Goal: Check status: Check status

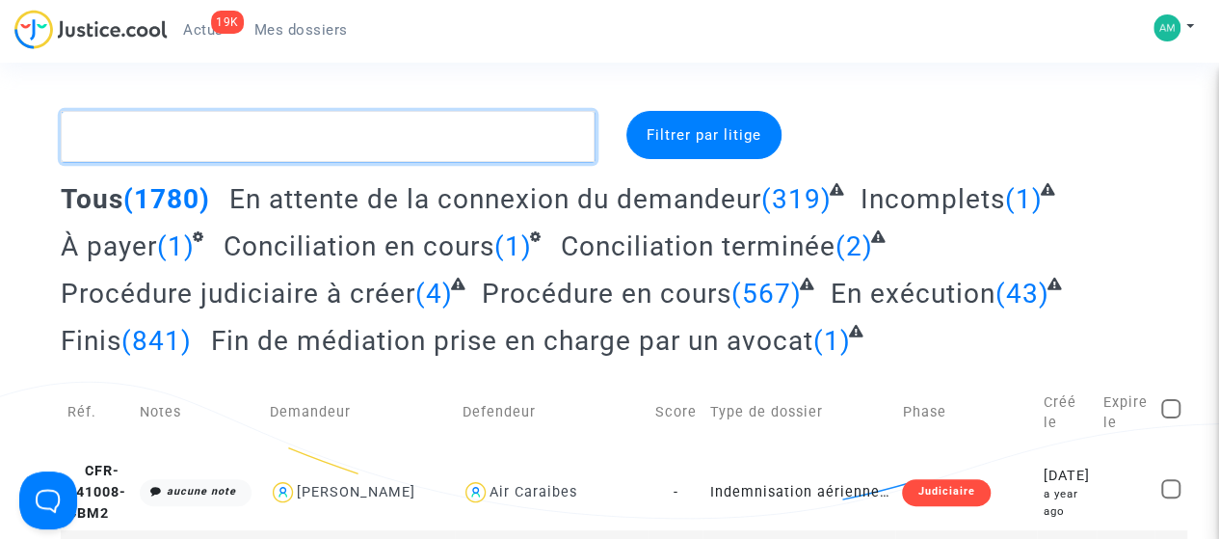
paste textarea "CFR-230927-RC8F"
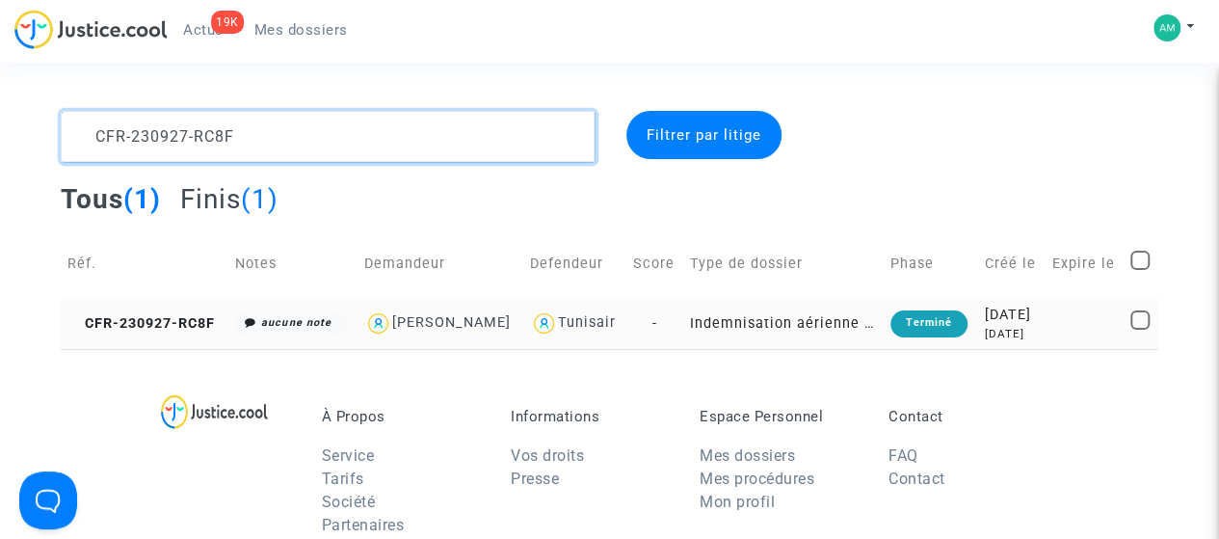
type textarea "CFR-230927-RC8F"
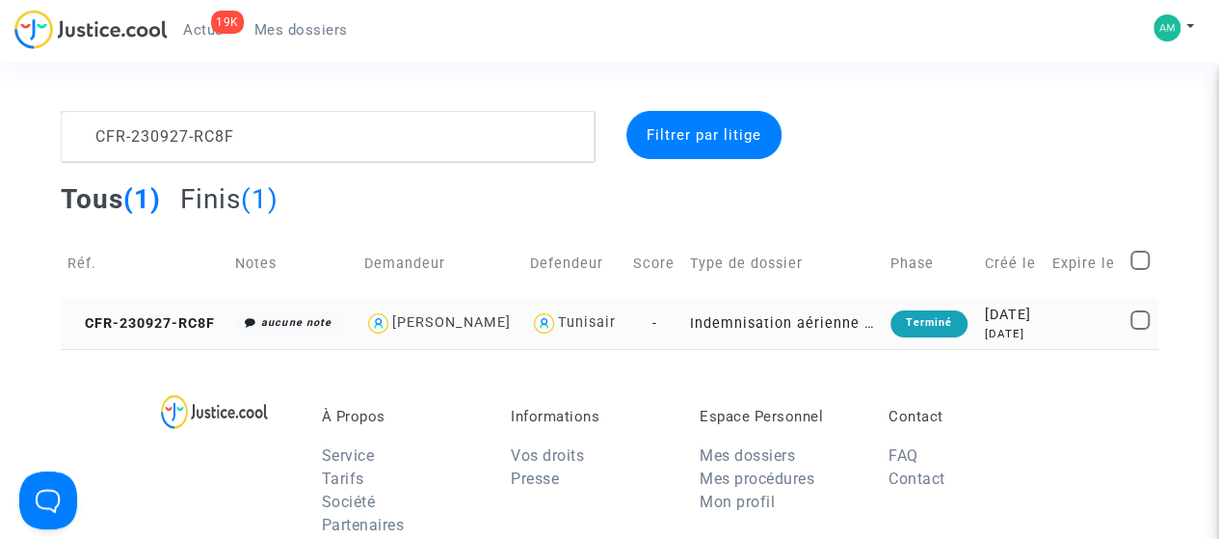
click at [149, 349] on td "CFR-230927-RC8F" at bounding box center [144, 323] width 167 height 51
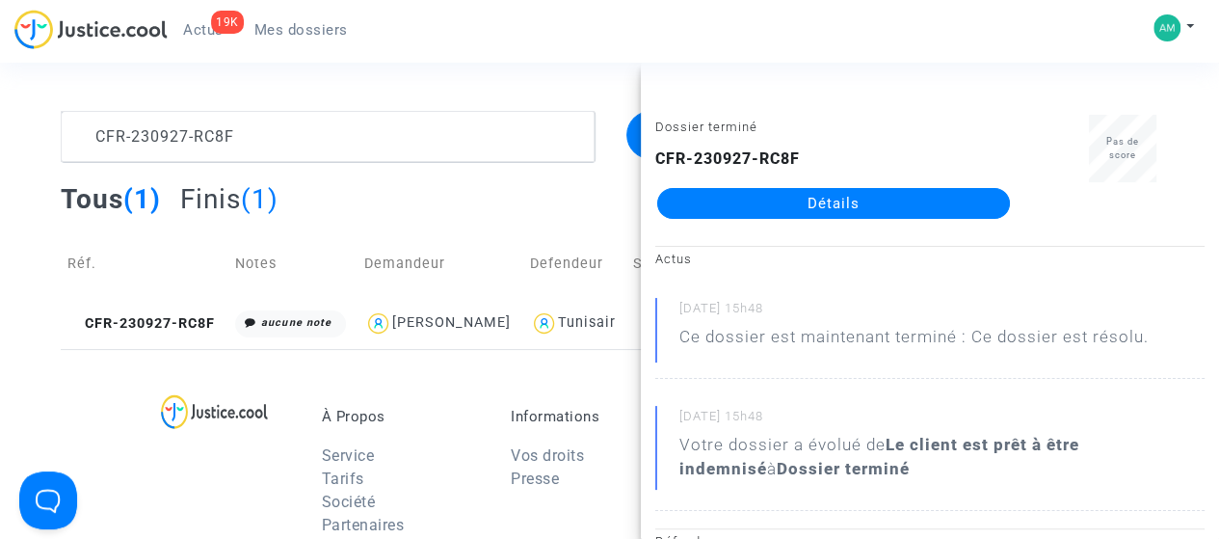
click at [866, 209] on link "Détails" at bounding box center [833, 203] width 353 height 31
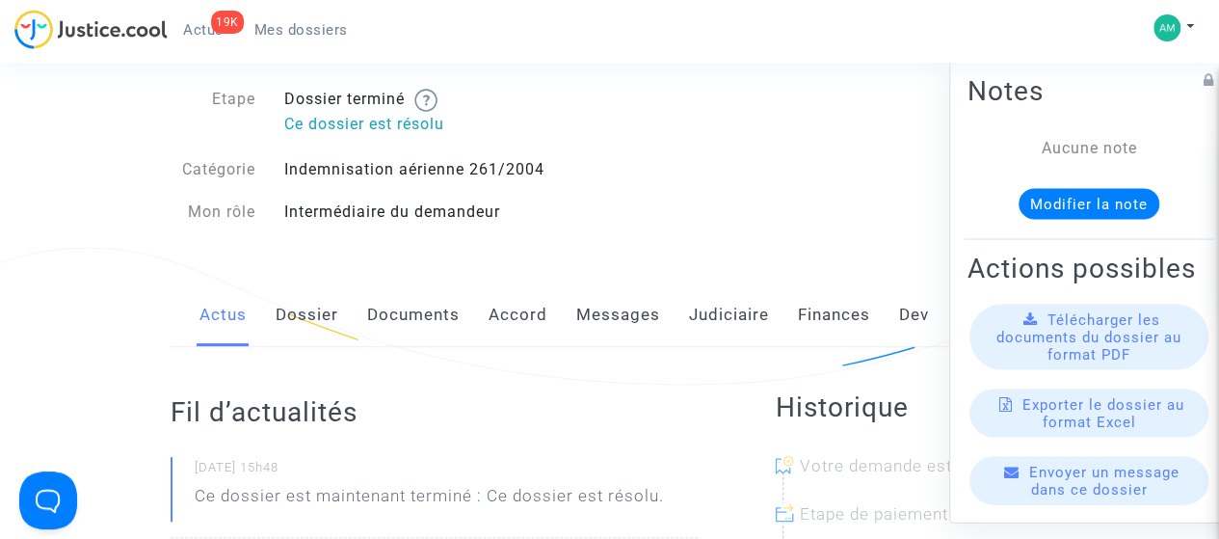
scroll to position [289, 0]
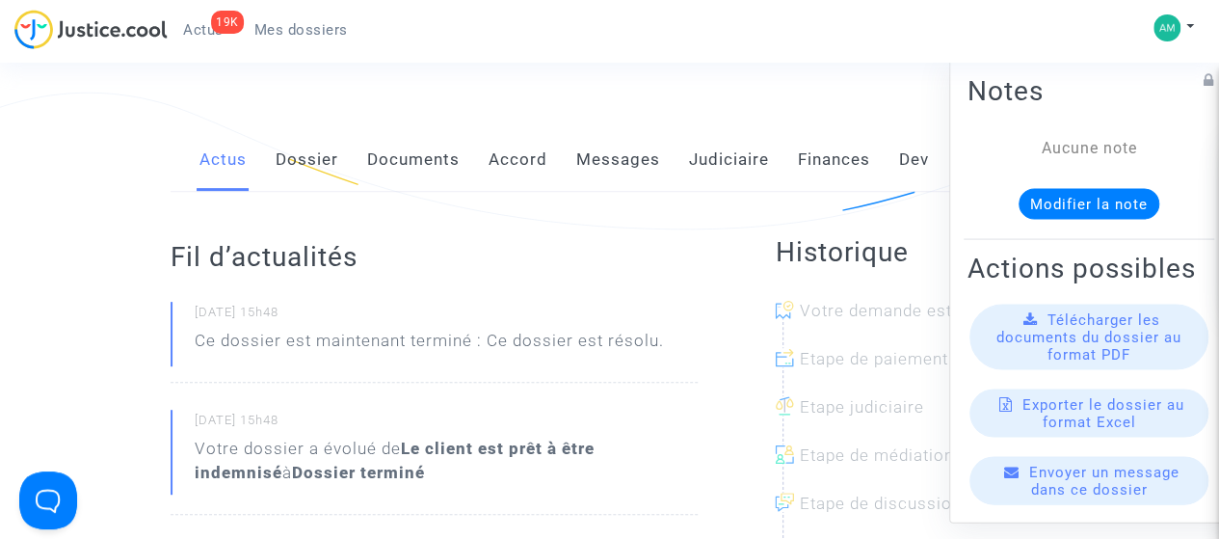
click at [756, 166] on link "Judiciaire" at bounding box center [729, 160] width 80 height 64
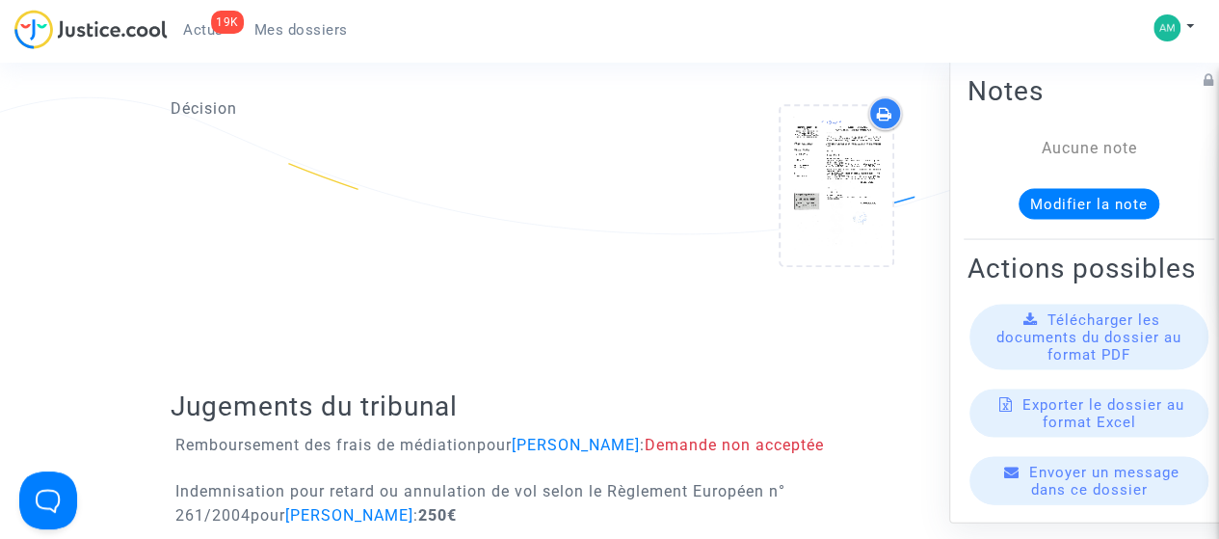
scroll to position [964, 0]
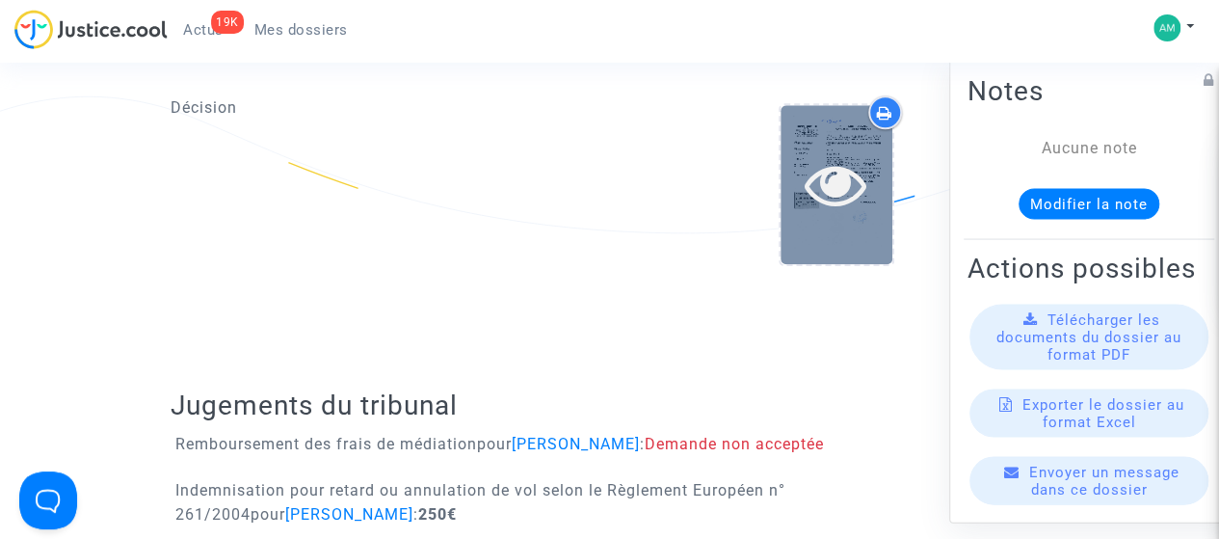
click at [881, 189] on div at bounding box center [837, 184] width 112 height 62
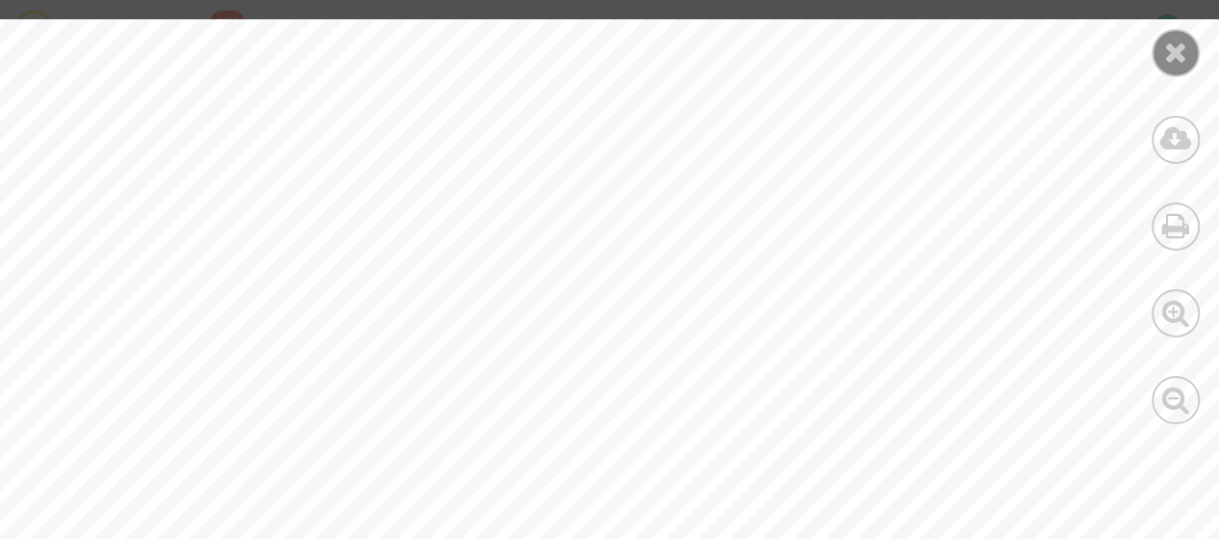
scroll to position [9252, 0]
click at [1162, 54] on div at bounding box center [1176, 53] width 48 height 48
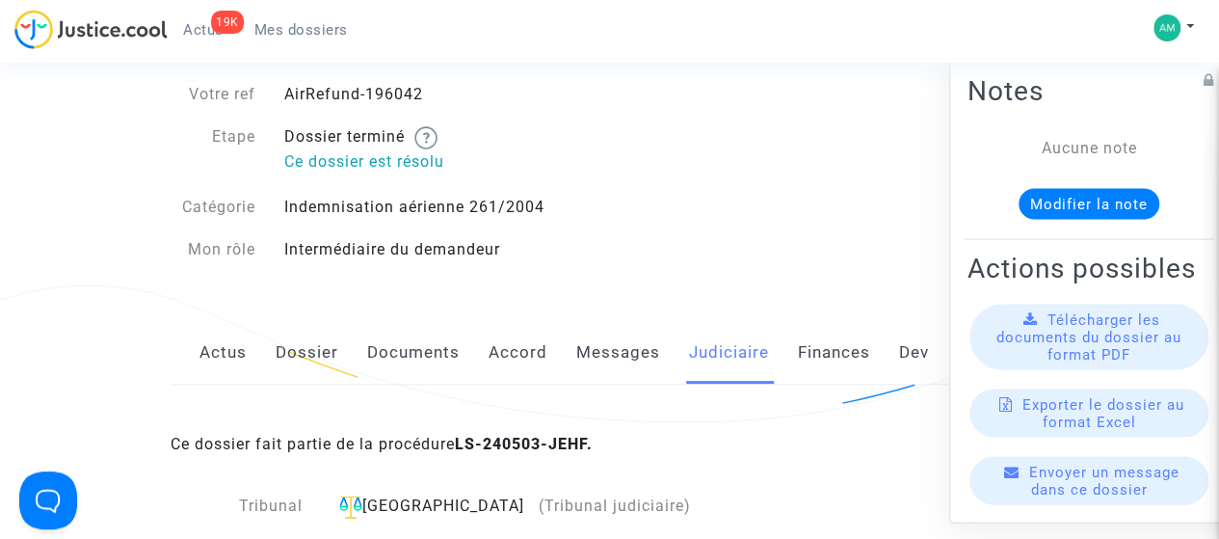
scroll to position [0, 0]
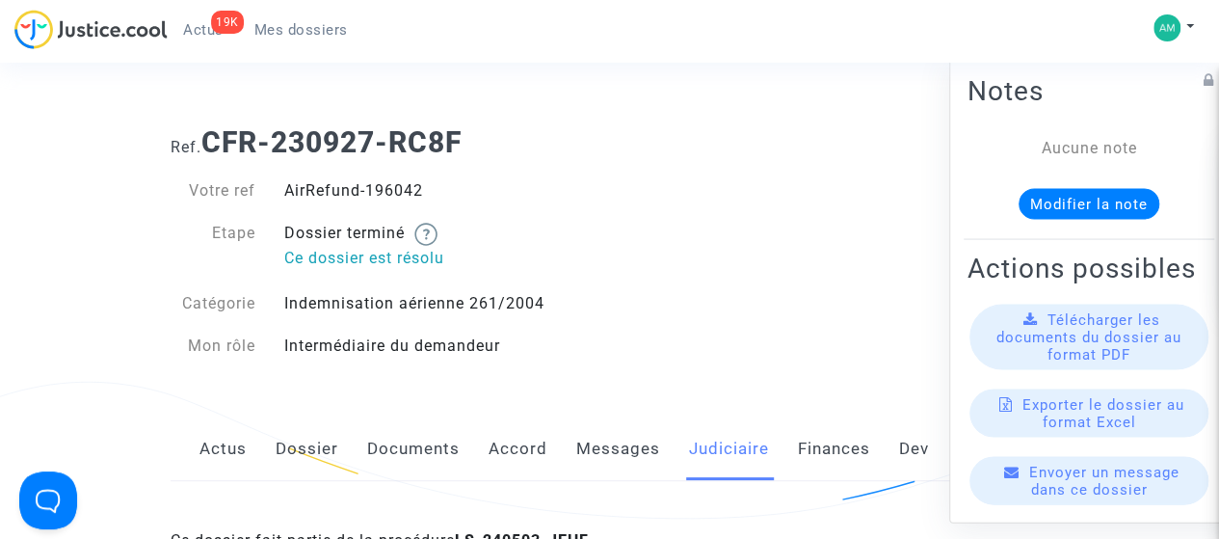
click at [290, 28] on span "Mes dossiers" at bounding box center [300, 29] width 93 height 17
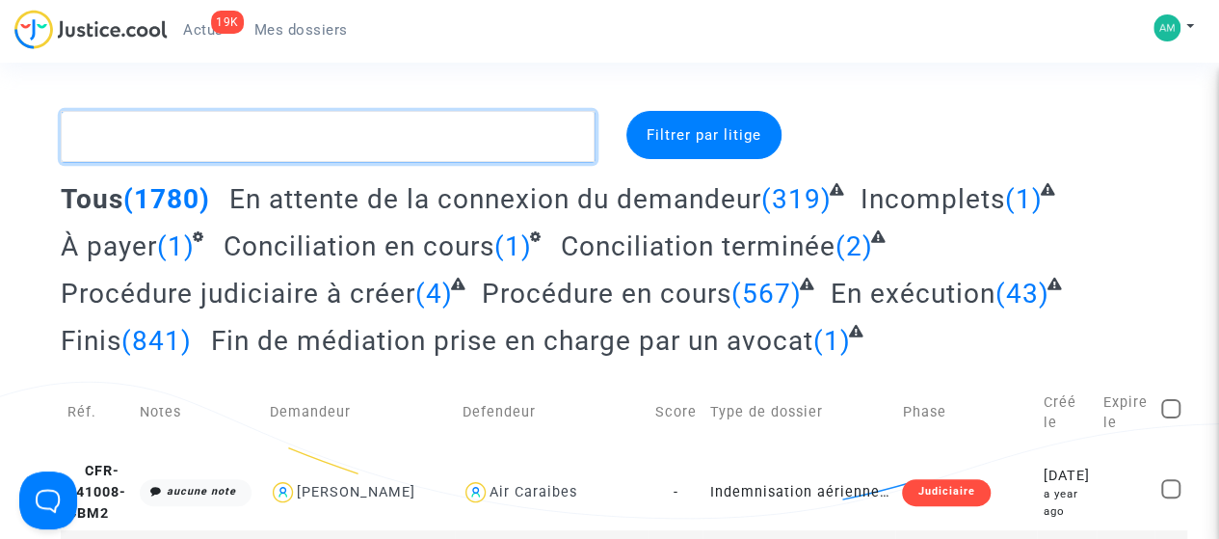
paste textarea "CFR-240324-UHMK"
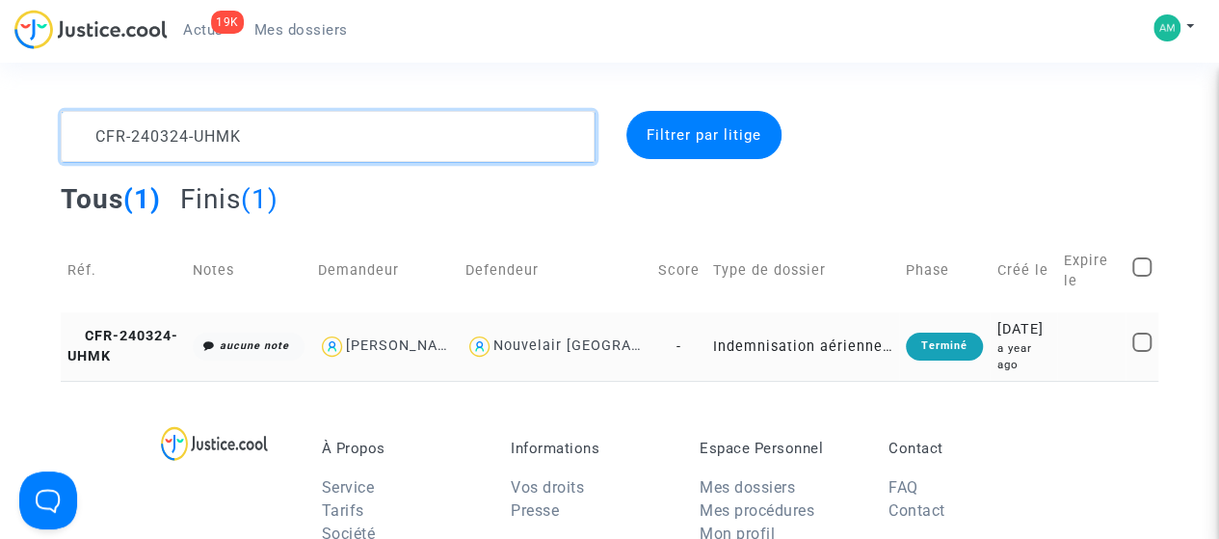
type textarea "CFR-240324-UHMK"
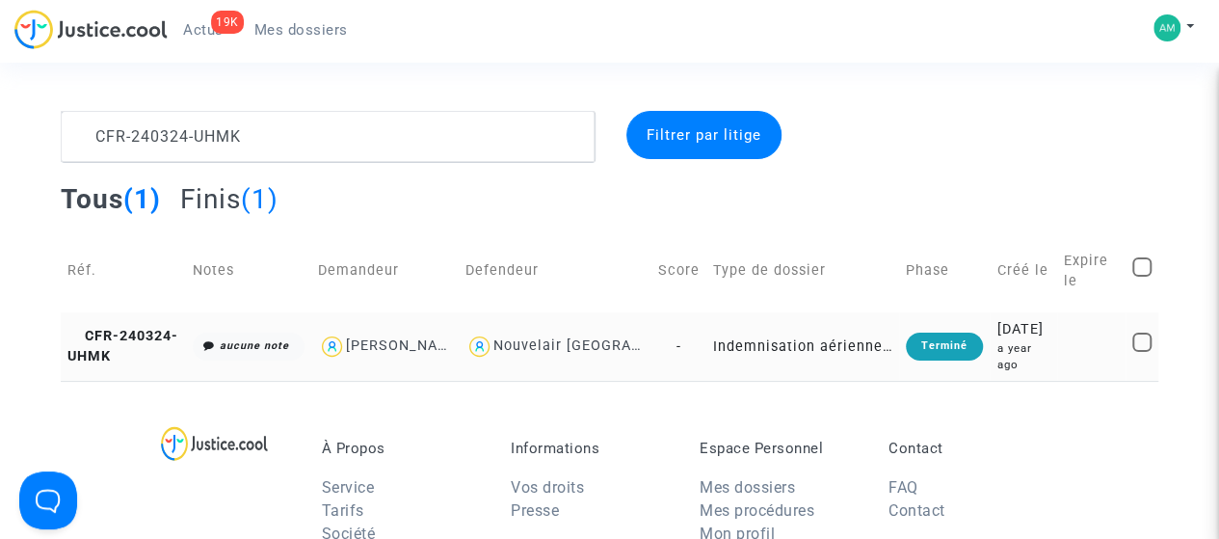
click at [153, 365] on td "CFR-240324-UHMK" at bounding box center [123, 345] width 125 height 67
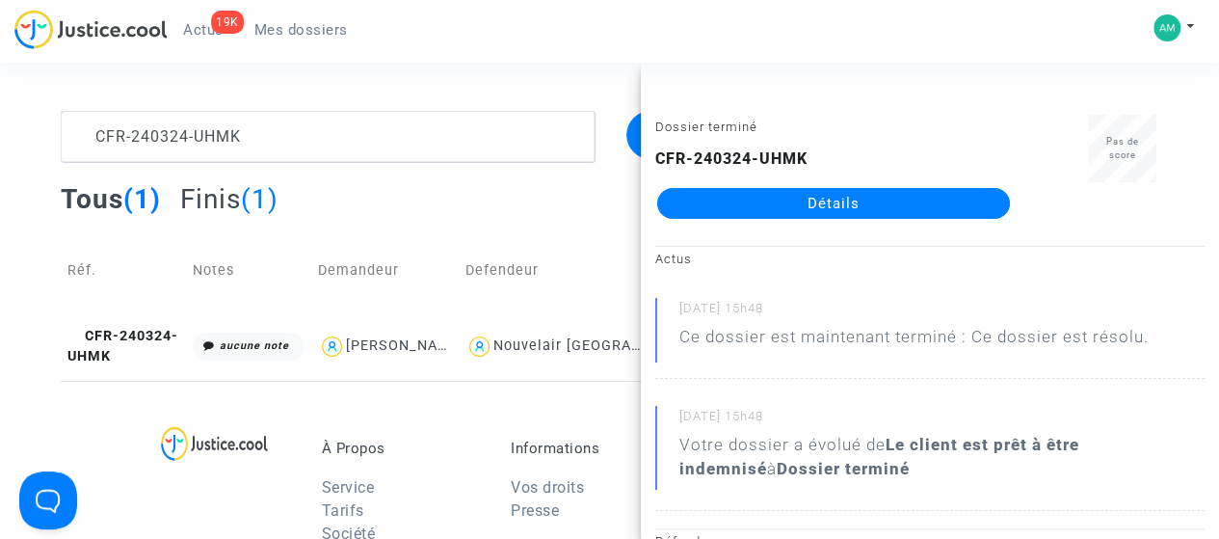
click at [856, 201] on link "Détails" at bounding box center [833, 203] width 353 height 31
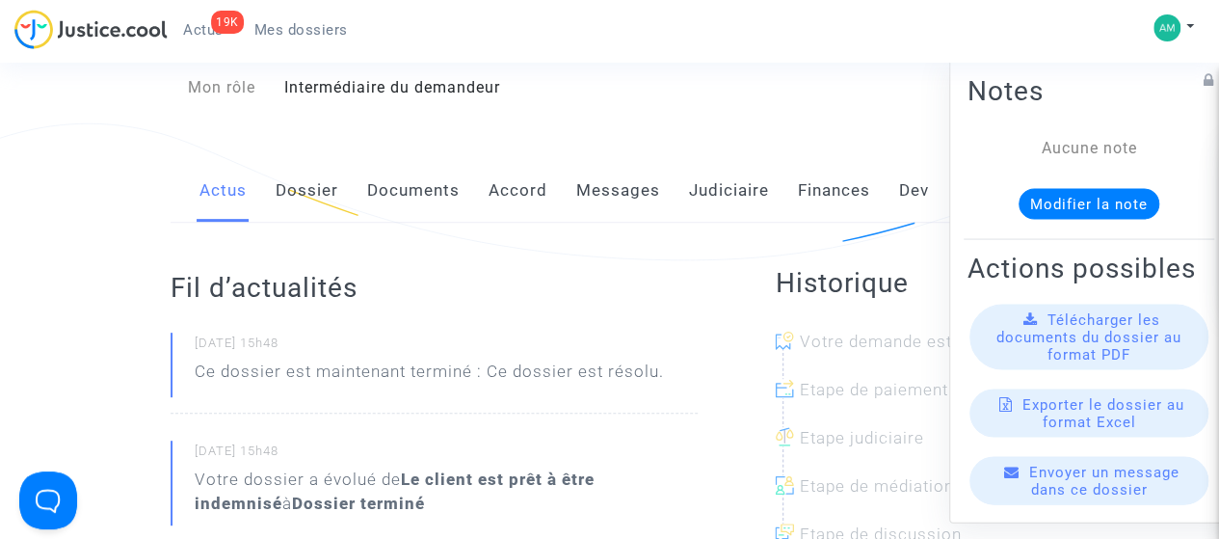
scroll to position [289, 0]
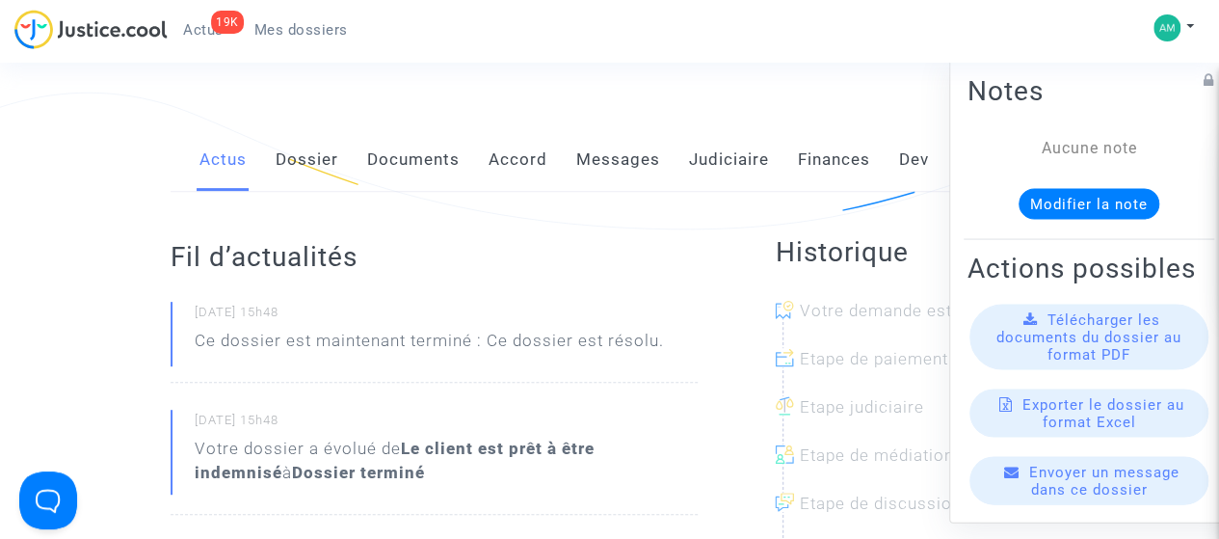
click at [716, 155] on link "Judiciaire" at bounding box center [729, 160] width 80 height 64
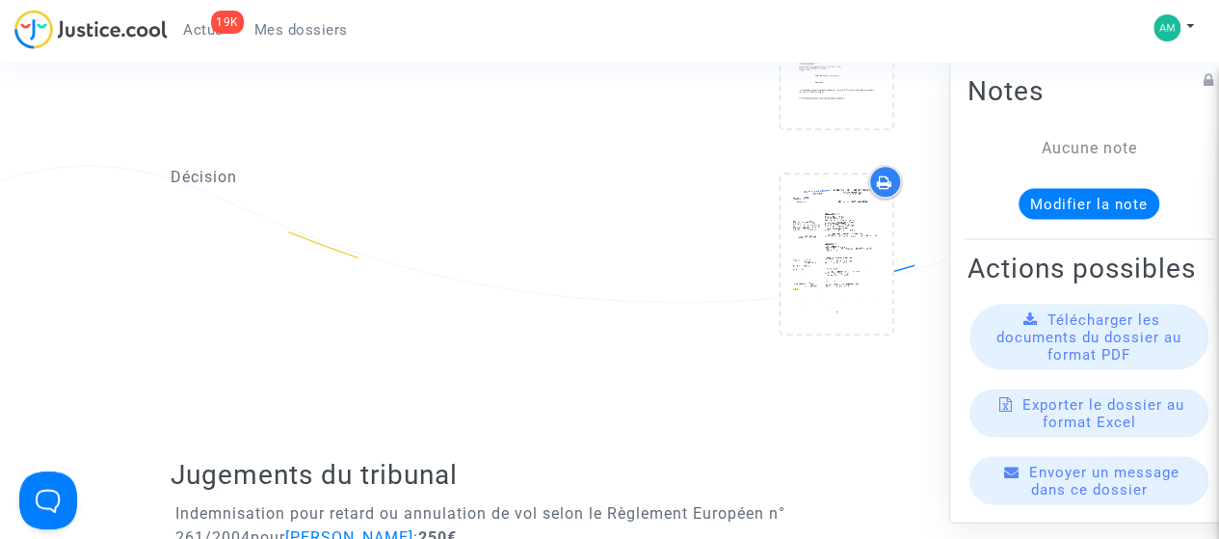
scroll to position [964, 0]
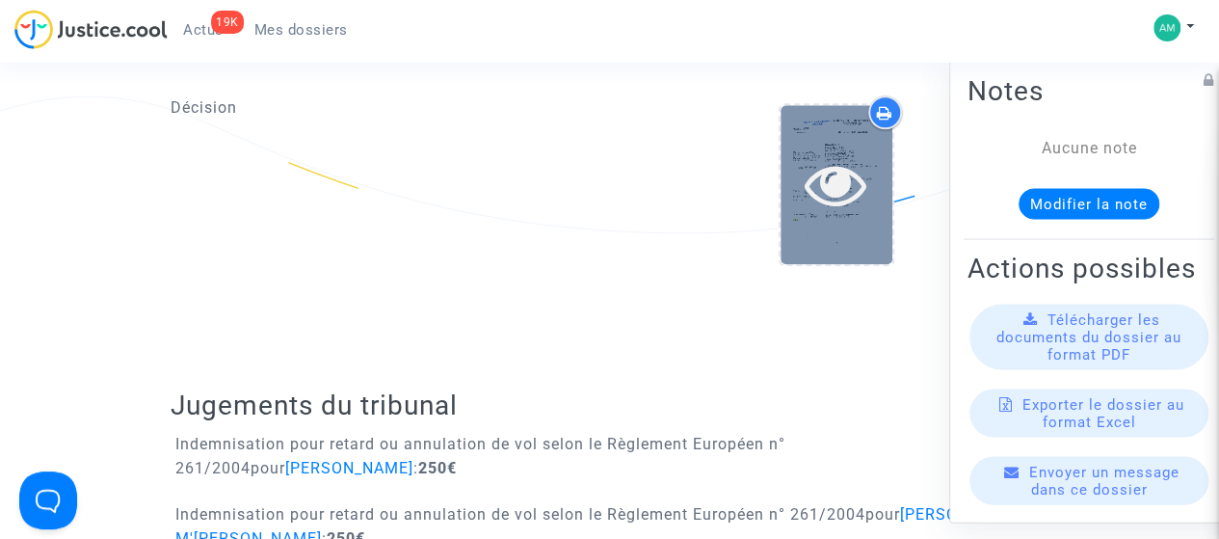
click at [795, 188] on div at bounding box center [837, 184] width 112 height 62
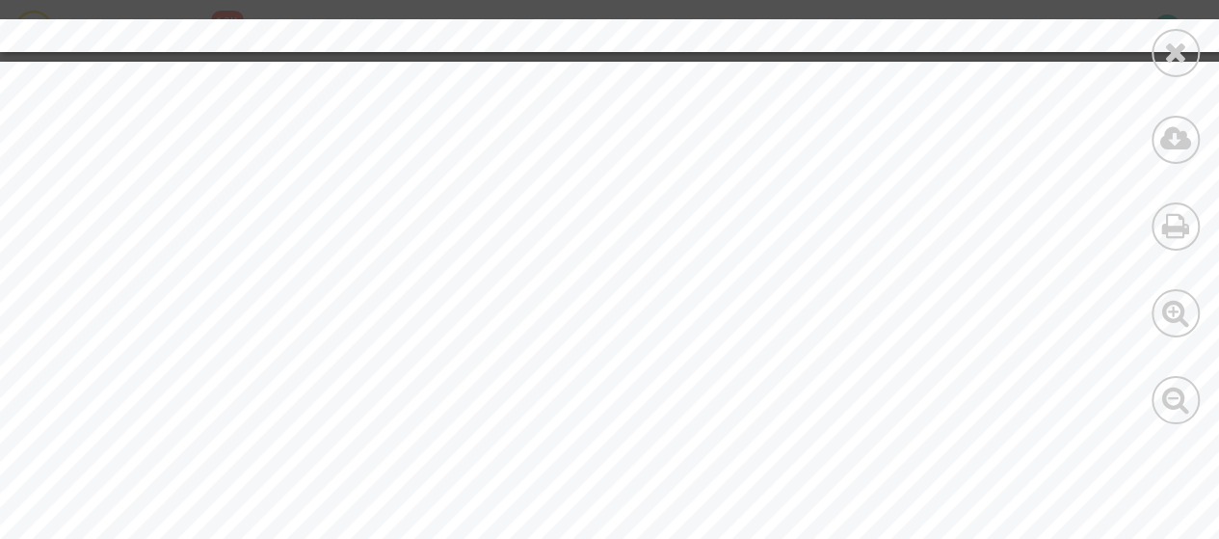
scroll to position [7324, 0]
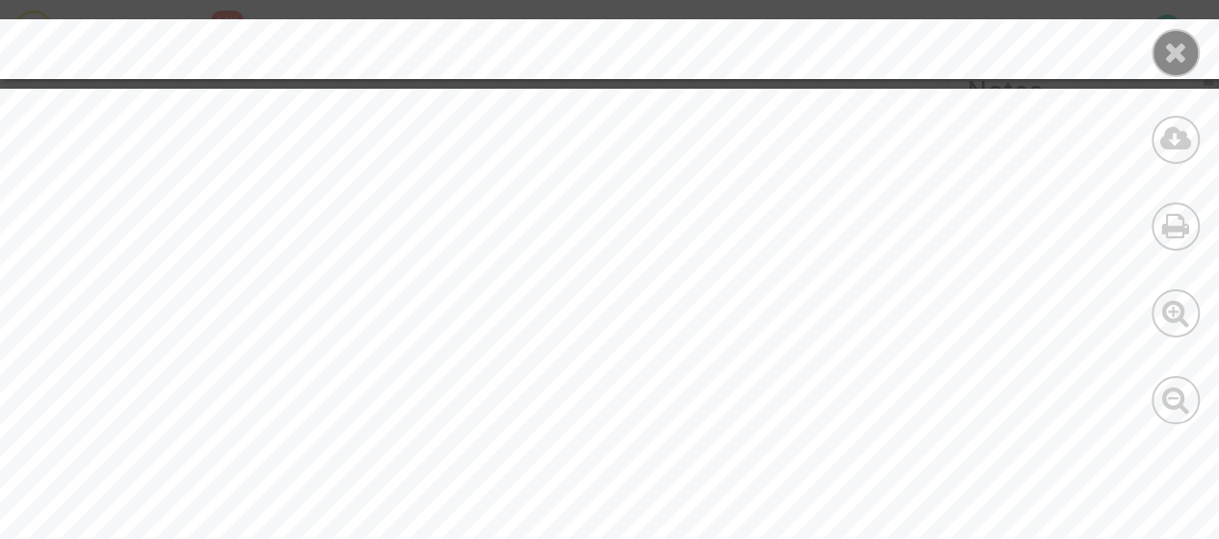
click at [1189, 49] on div at bounding box center [1176, 53] width 48 height 48
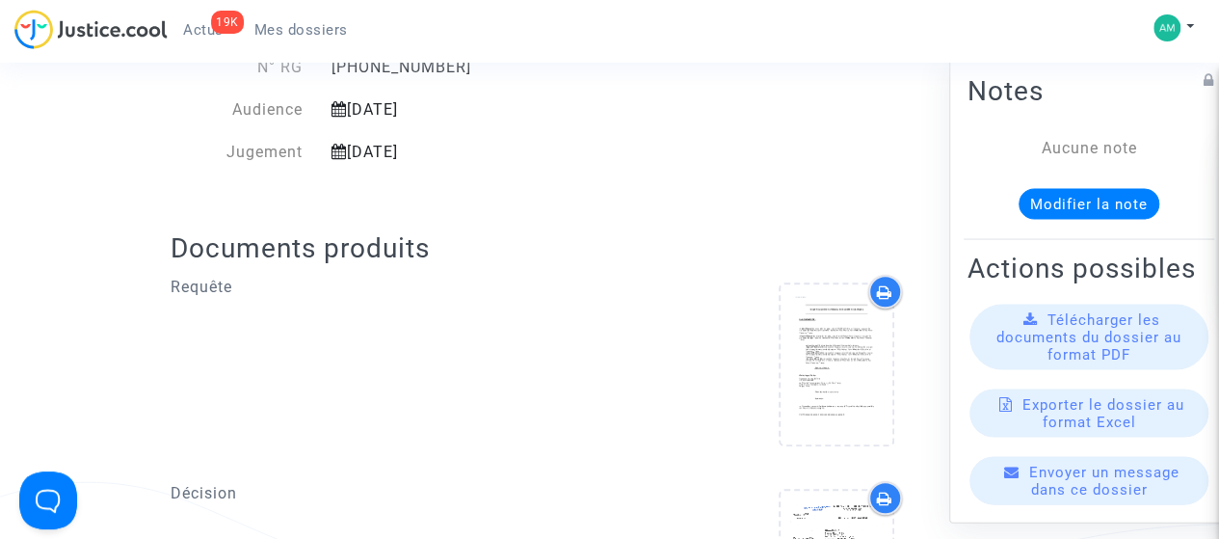
scroll to position [0, 0]
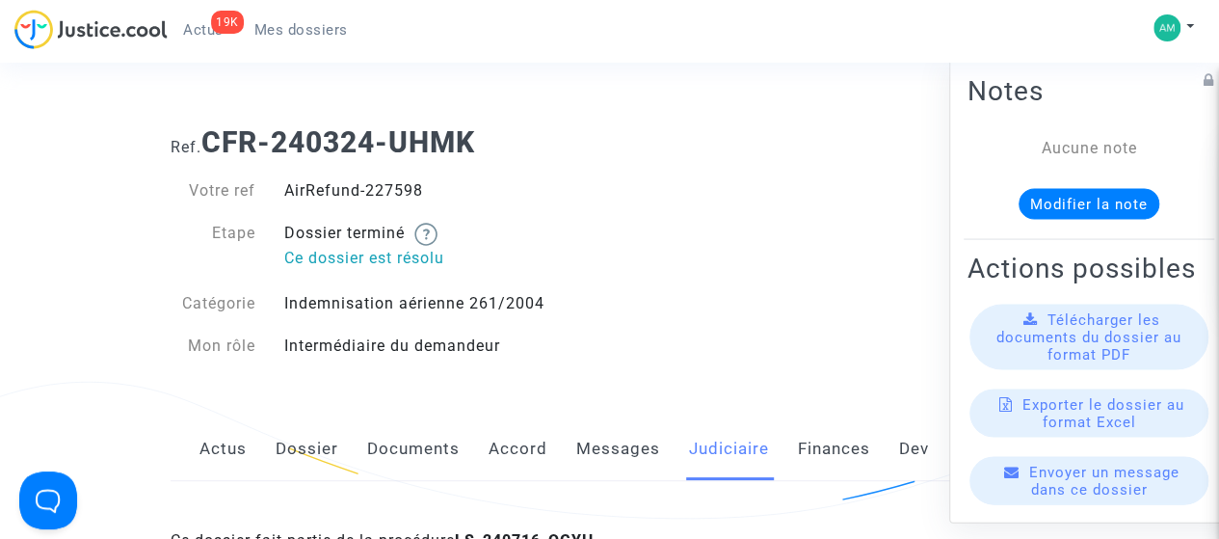
click at [345, 40] on link "Mes dossiers" at bounding box center [301, 29] width 124 height 29
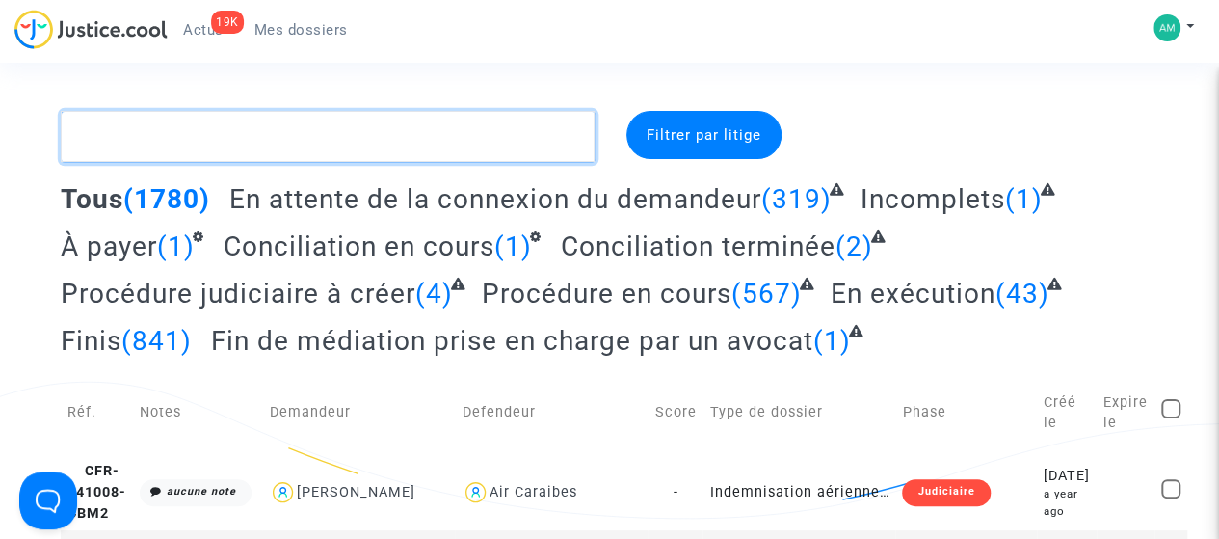
paste textarea "CFR-231101-FAJN"
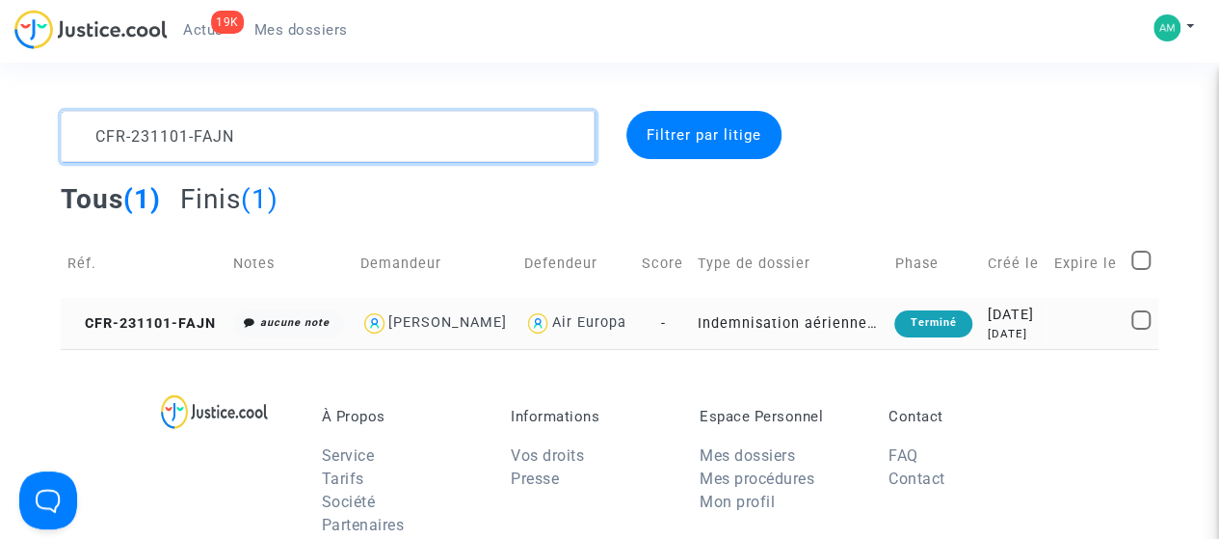
type textarea "CFR-231101-FAJN"
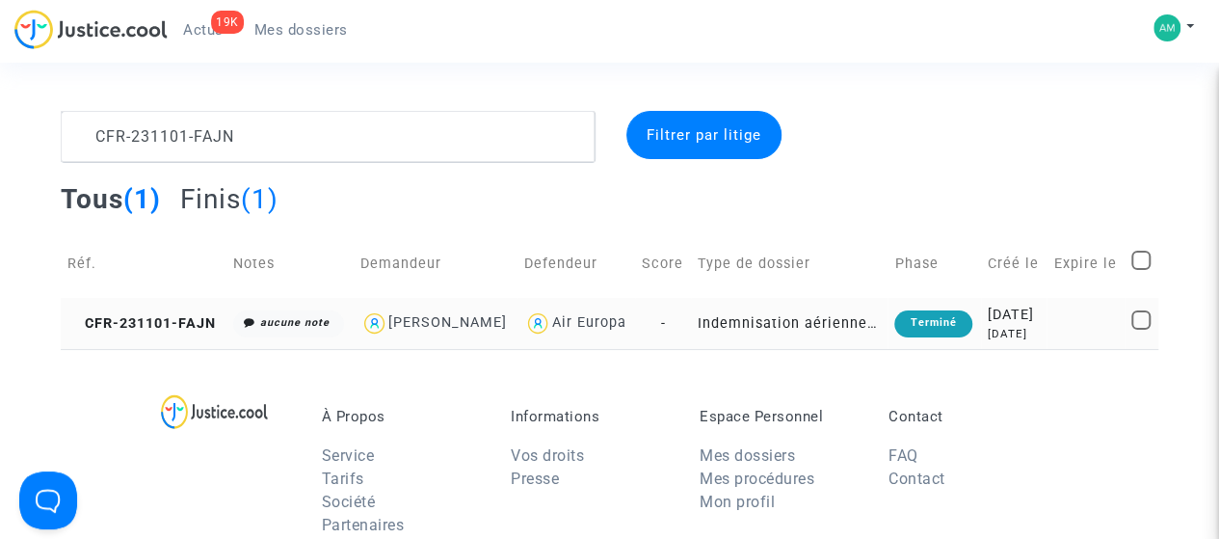
click at [189, 349] on td "CFR-231101-FAJN" at bounding box center [144, 323] width 166 height 51
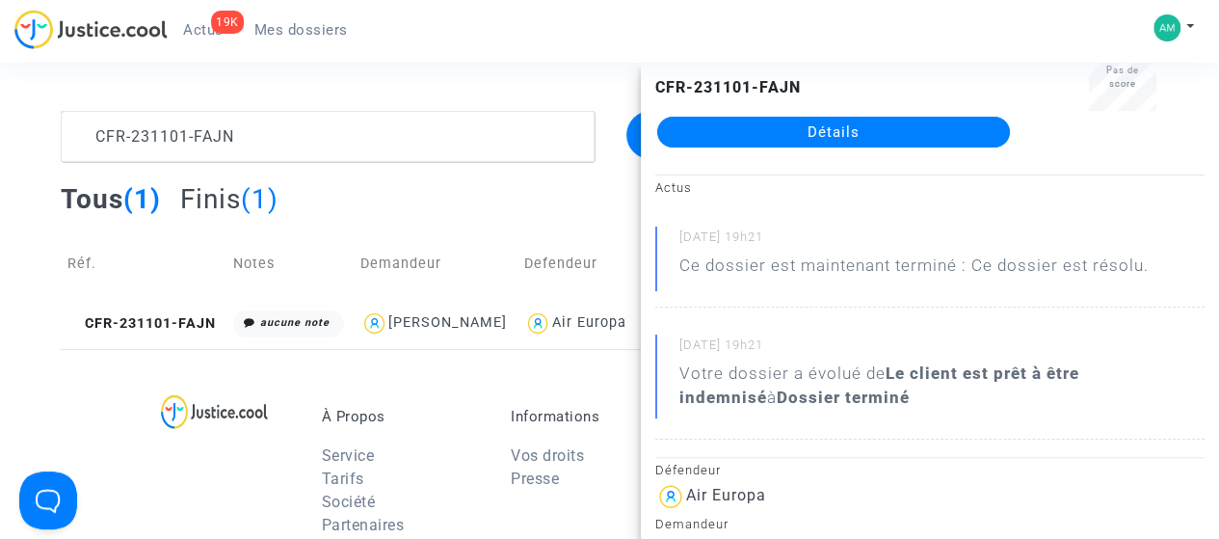
scroll to position [96, 0]
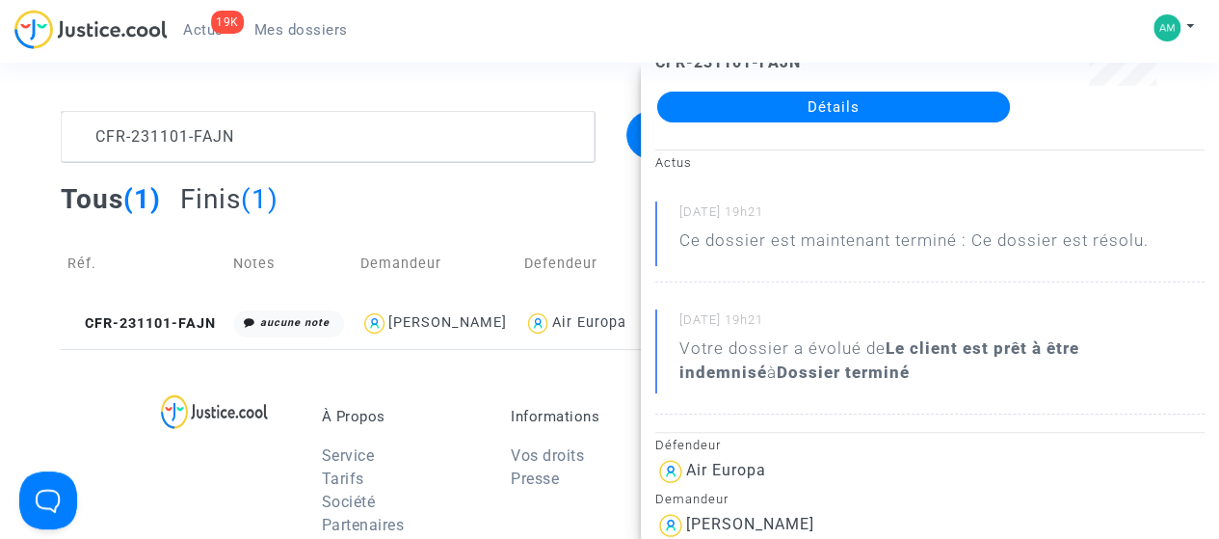
click at [819, 96] on link "Détails" at bounding box center [833, 107] width 353 height 31
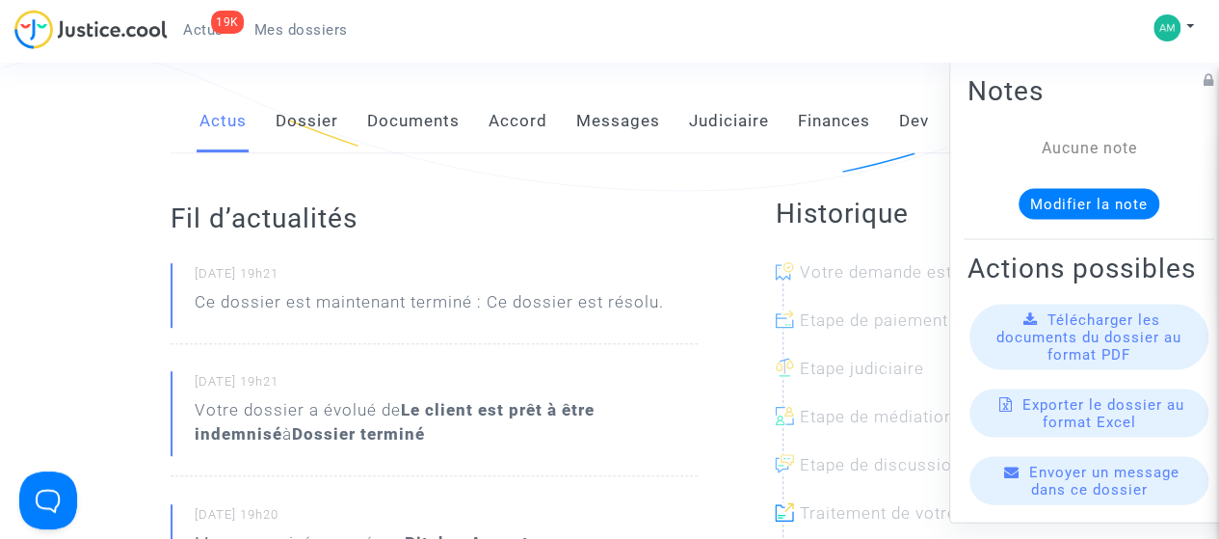
scroll to position [193, 0]
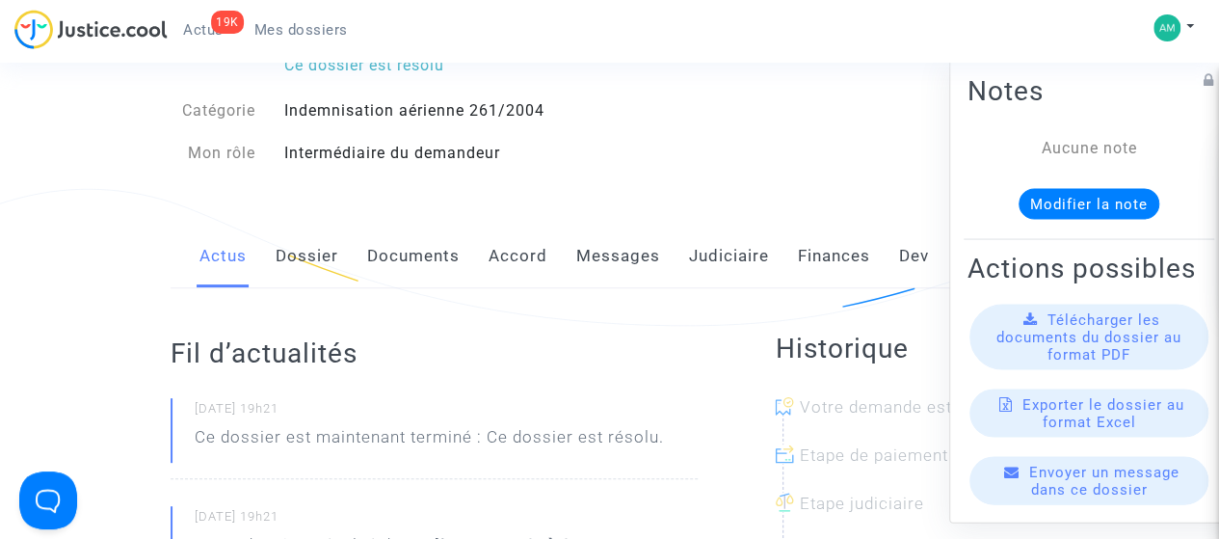
click at [700, 253] on link "Judiciaire" at bounding box center [729, 257] width 80 height 64
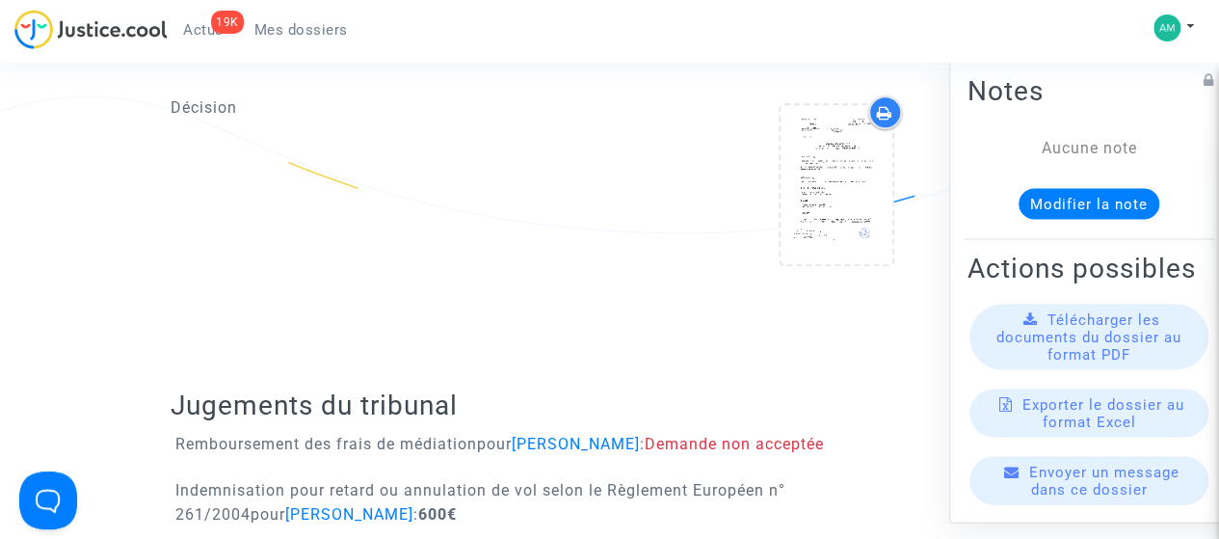
scroll to position [867, 0]
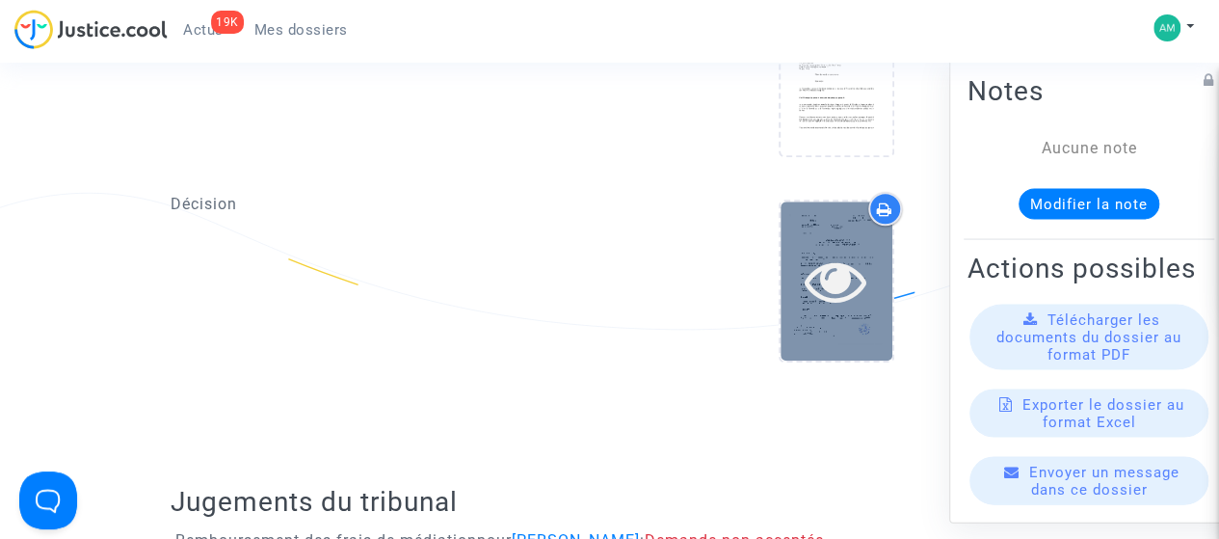
click at [833, 273] on icon at bounding box center [836, 281] width 63 height 62
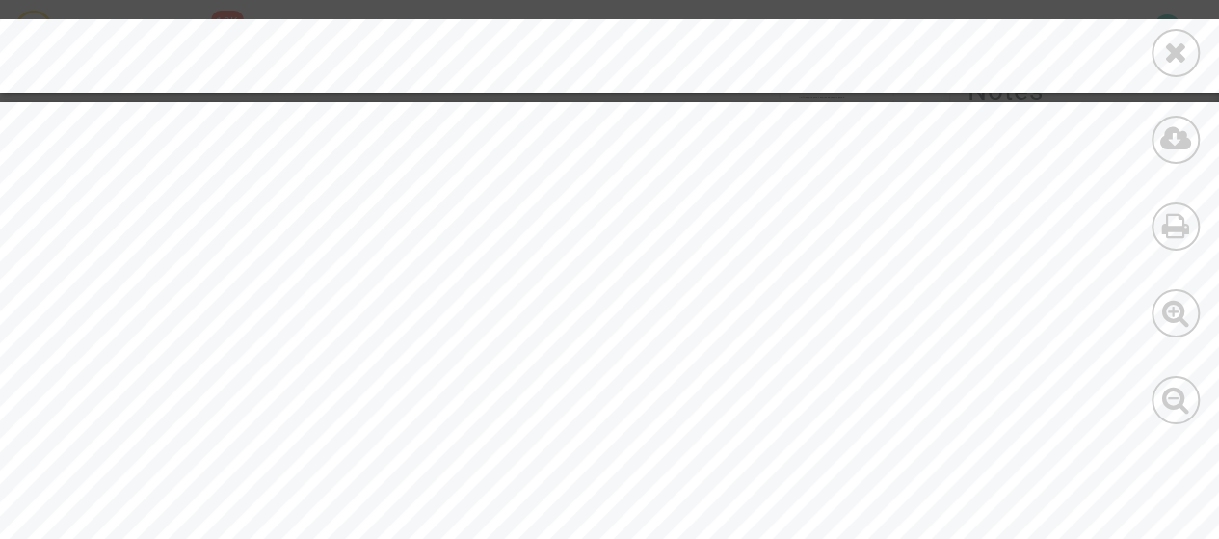
scroll to position [9155, 0]
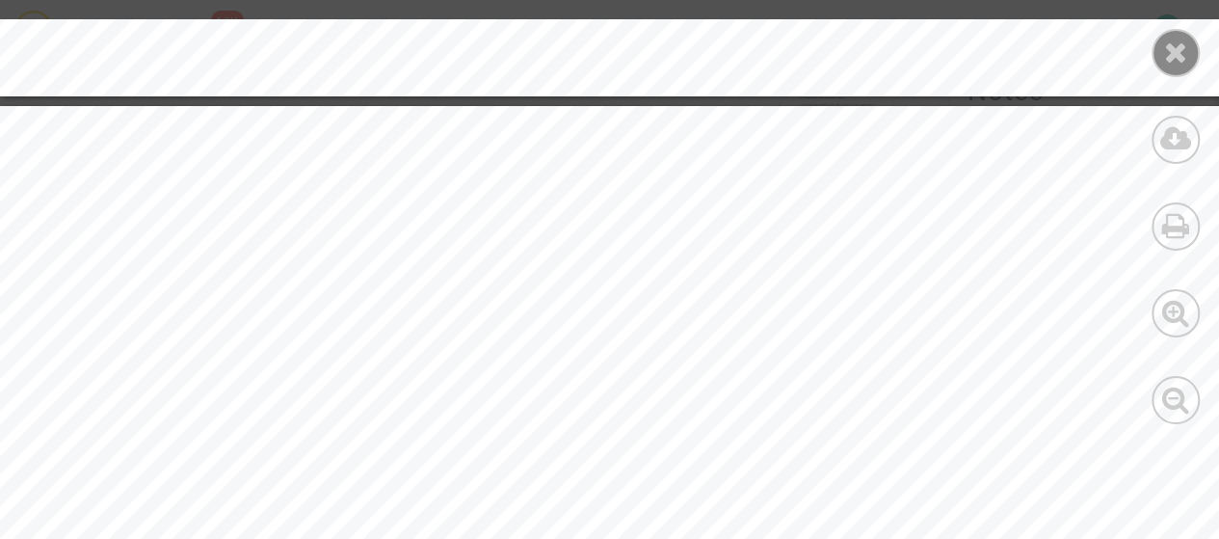
click at [1166, 54] on icon at bounding box center [1176, 52] width 24 height 29
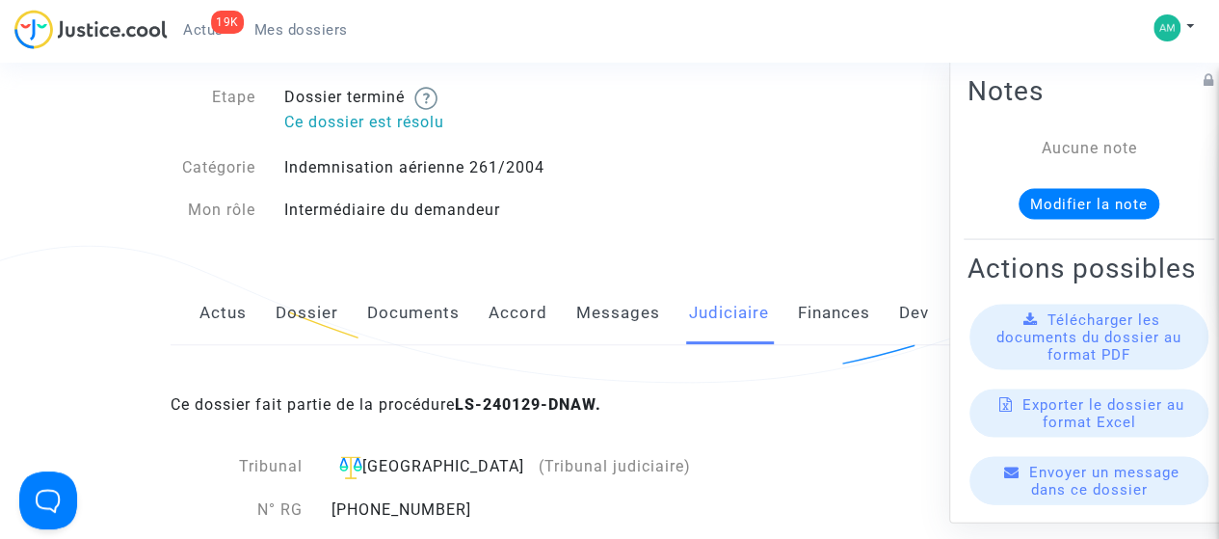
scroll to position [0, 0]
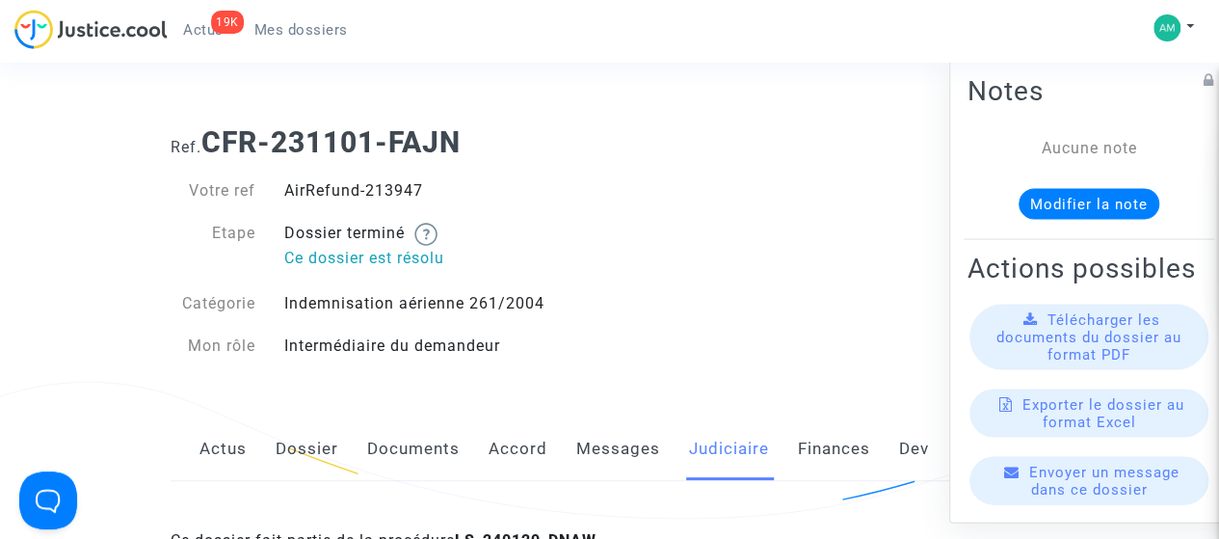
click at [283, 27] on span "Mes dossiers" at bounding box center [300, 29] width 93 height 17
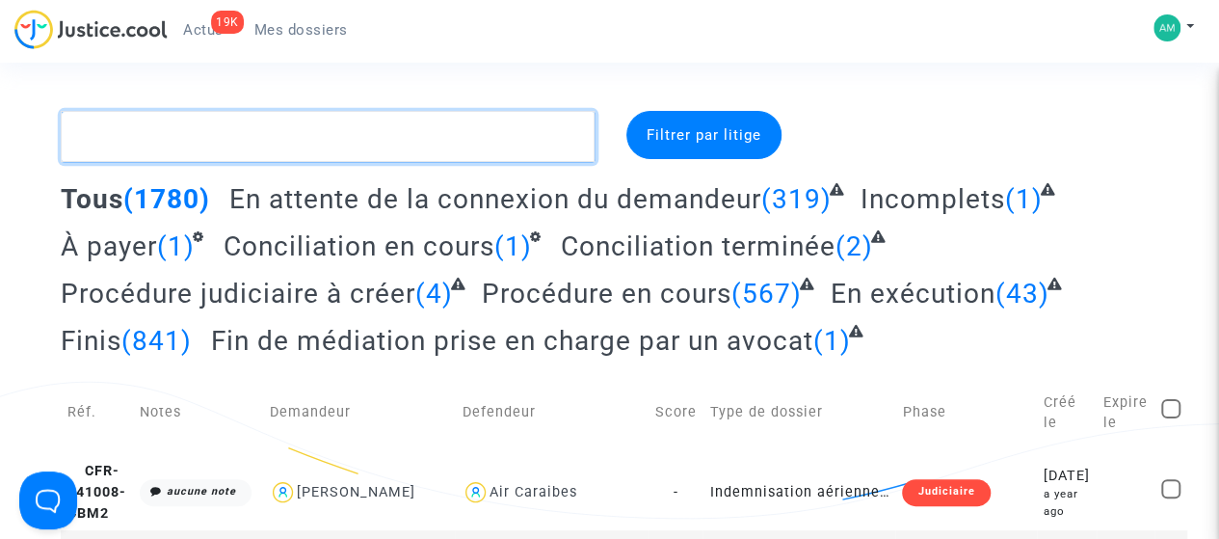
paste textarea "CFR-231031-9FFY"
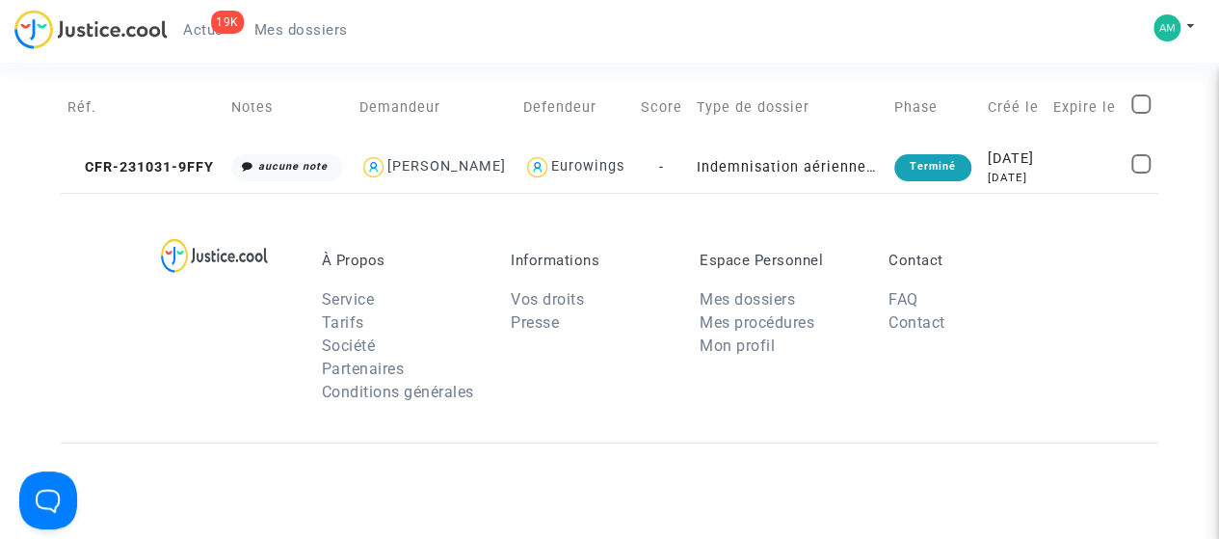
scroll to position [96, 0]
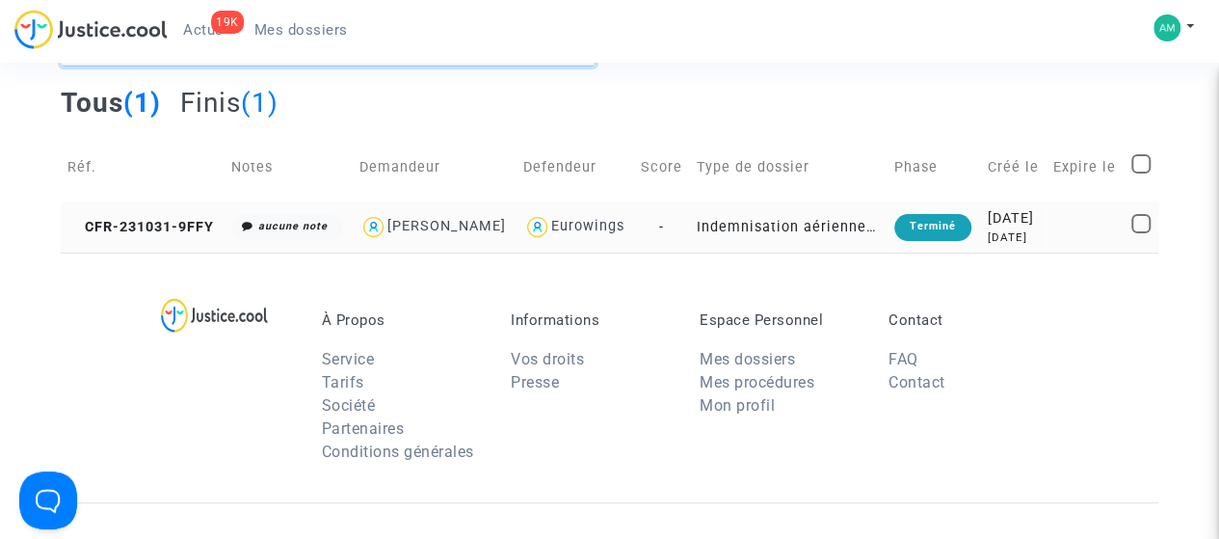
type textarea "CFR-231031-9FFY"
click at [126, 240] on td "CFR-231031-9FFY" at bounding box center [143, 226] width 164 height 51
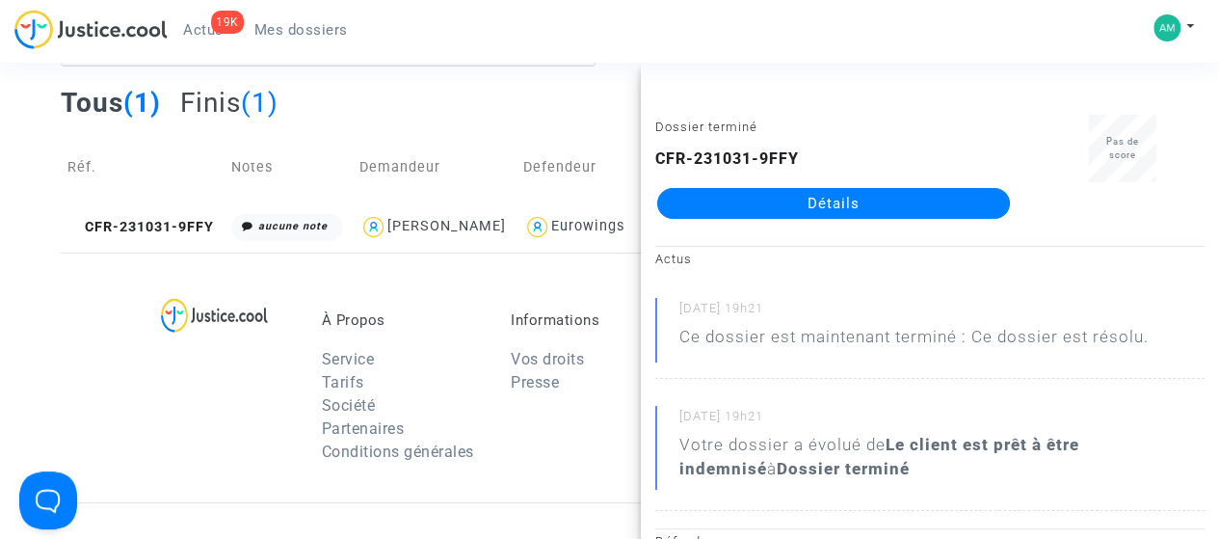
click at [784, 206] on link "Détails" at bounding box center [833, 203] width 353 height 31
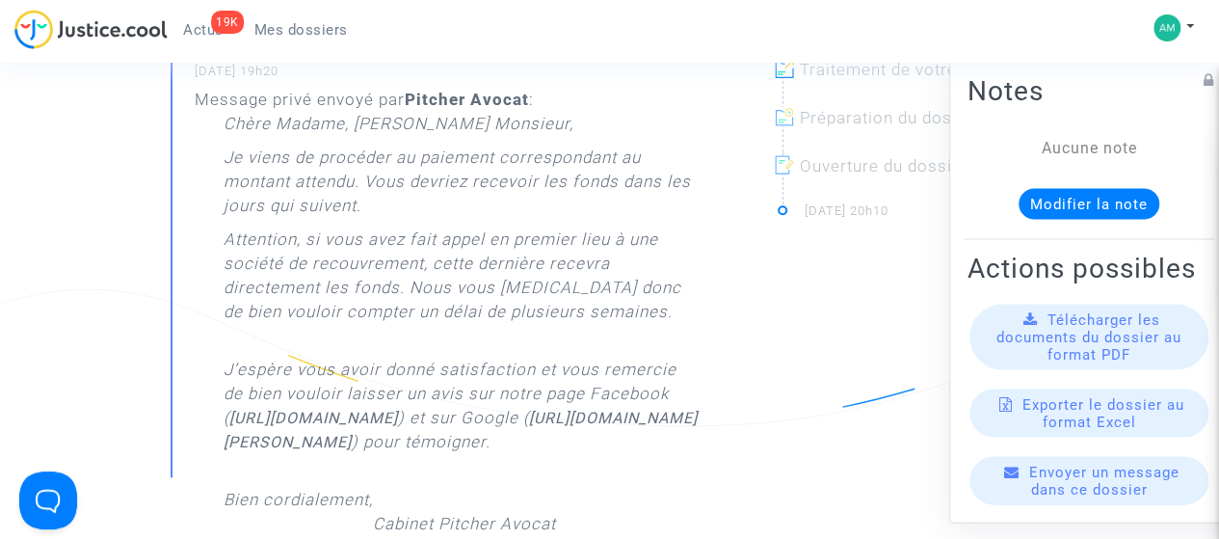
scroll to position [289, 0]
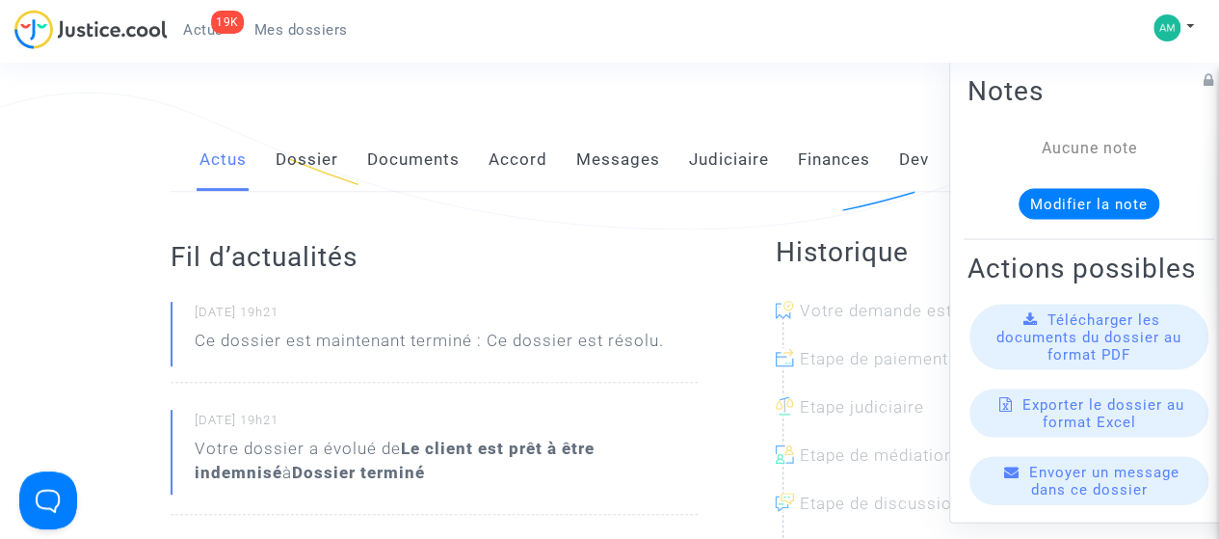
click at [718, 149] on link "Judiciaire" at bounding box center [729, 160] width 80 height 64
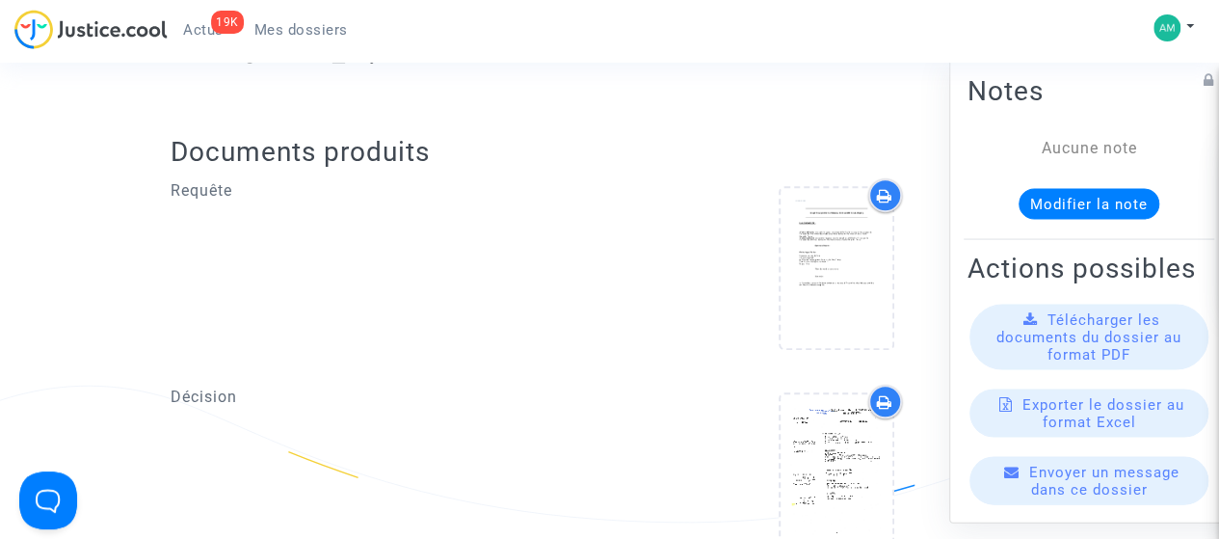
scroll to position [867, 0]
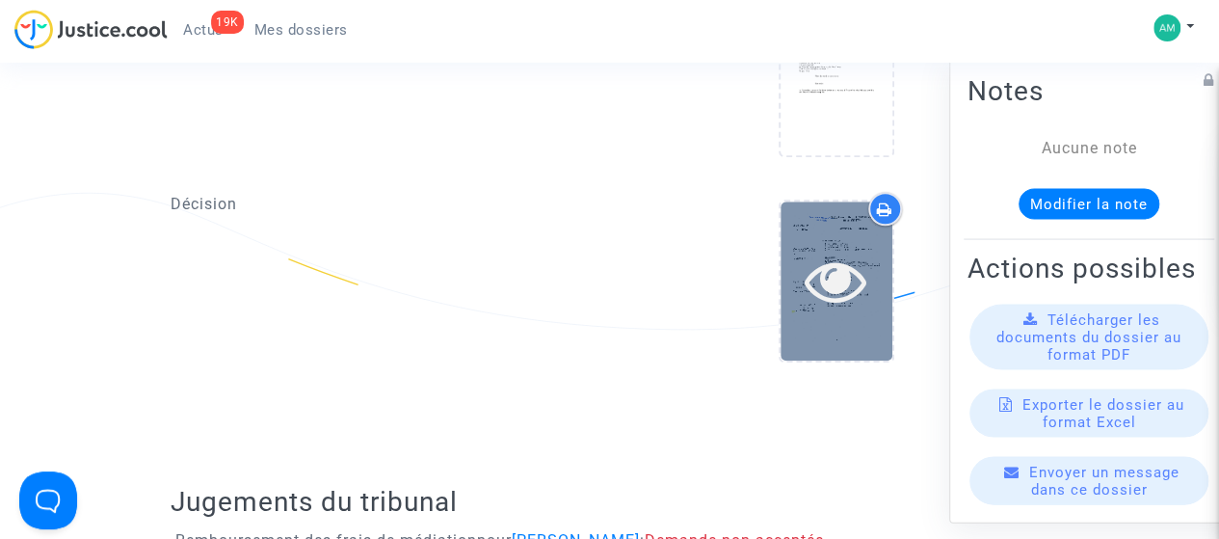
click at [804, 279] on div at bounding box center [837, 281] width 112 height 62
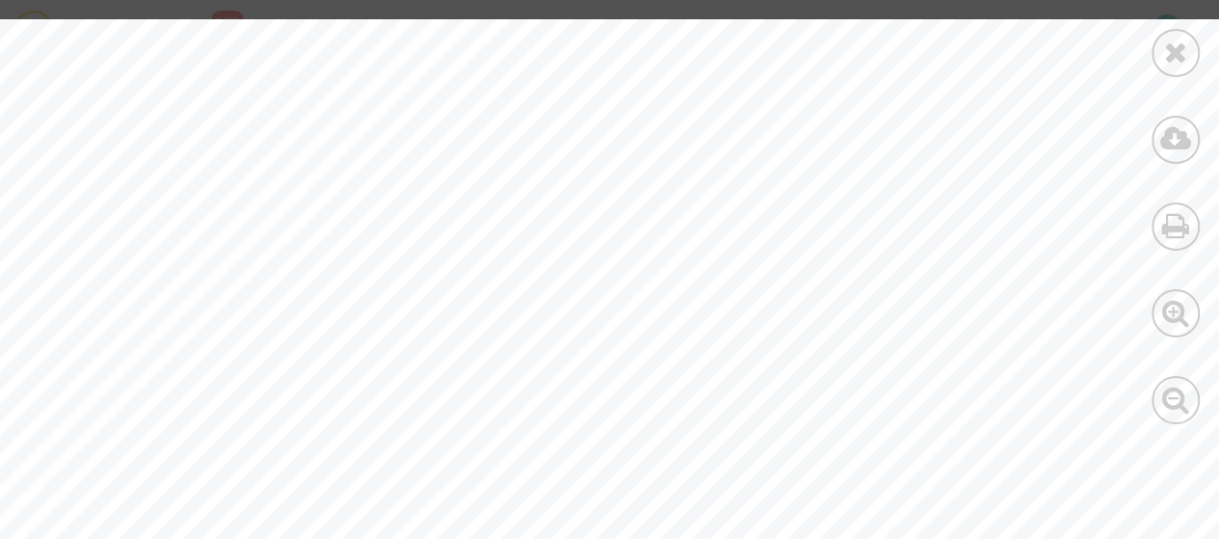
scroll to position [7998, 0]
